Goal: Navigation & Orientation: Find specific page/section

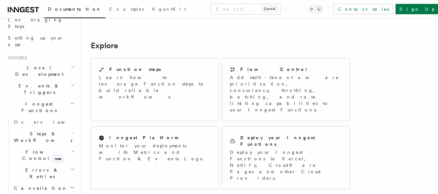
scroll to position [97, 0]
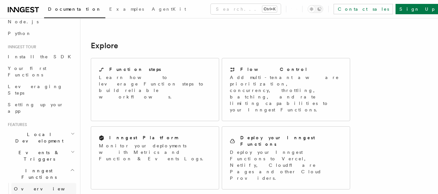
scroll to position [32, 0]
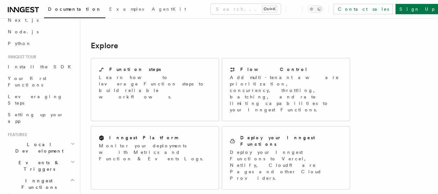
click at [57, 139] on h2 "Local Development" at bounding box center [40, 148] width 71 height 18
click at [55, 157] on h2 "Events & Triggers" at bounding box center [40, 166] width 71 height 18
click at [54, 157] on h2 "Events & Triggers" at bounding box center [40, 166] width 71 height 18
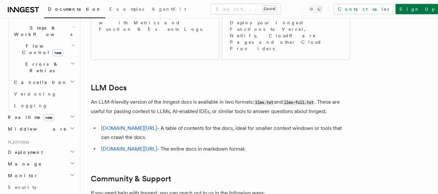
scroll to position [227, 0]
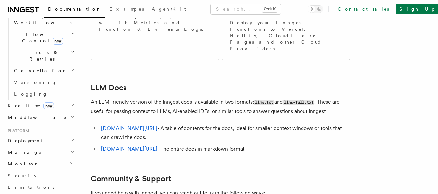
click at [53, 146] on h2 "Manage" at bounding box center [40, 152] width 71 height 12
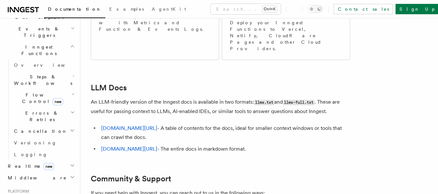
scroll to position [162, 0]
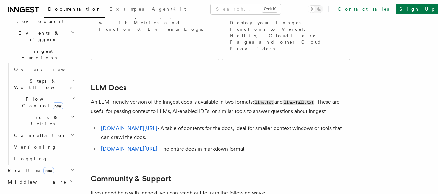
click at [61, 165] on h2 "Realtime new" at bounding box center [40, 171] width 71 height 12
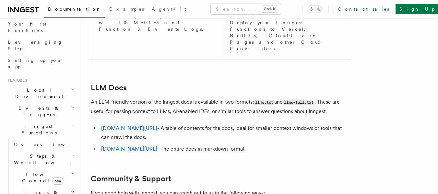
scroll to position [65, 0]
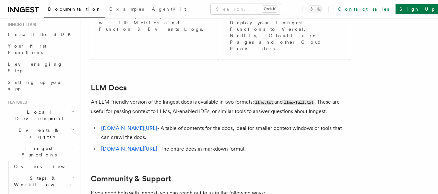
click at [54, 143] on h2 "Inngest Functions" at bounding box center [40, 152] width 71 height 18
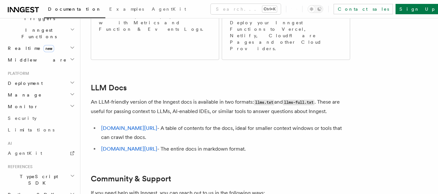
scroll to position [194, 0]
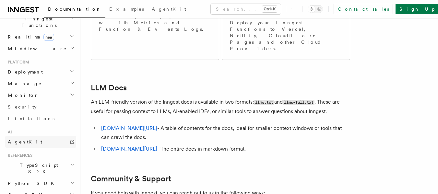
click at [39, 136] on link "AgentKit" at bounding box center [40, 142] width 71 height 12
